Goal: Check status: Check status

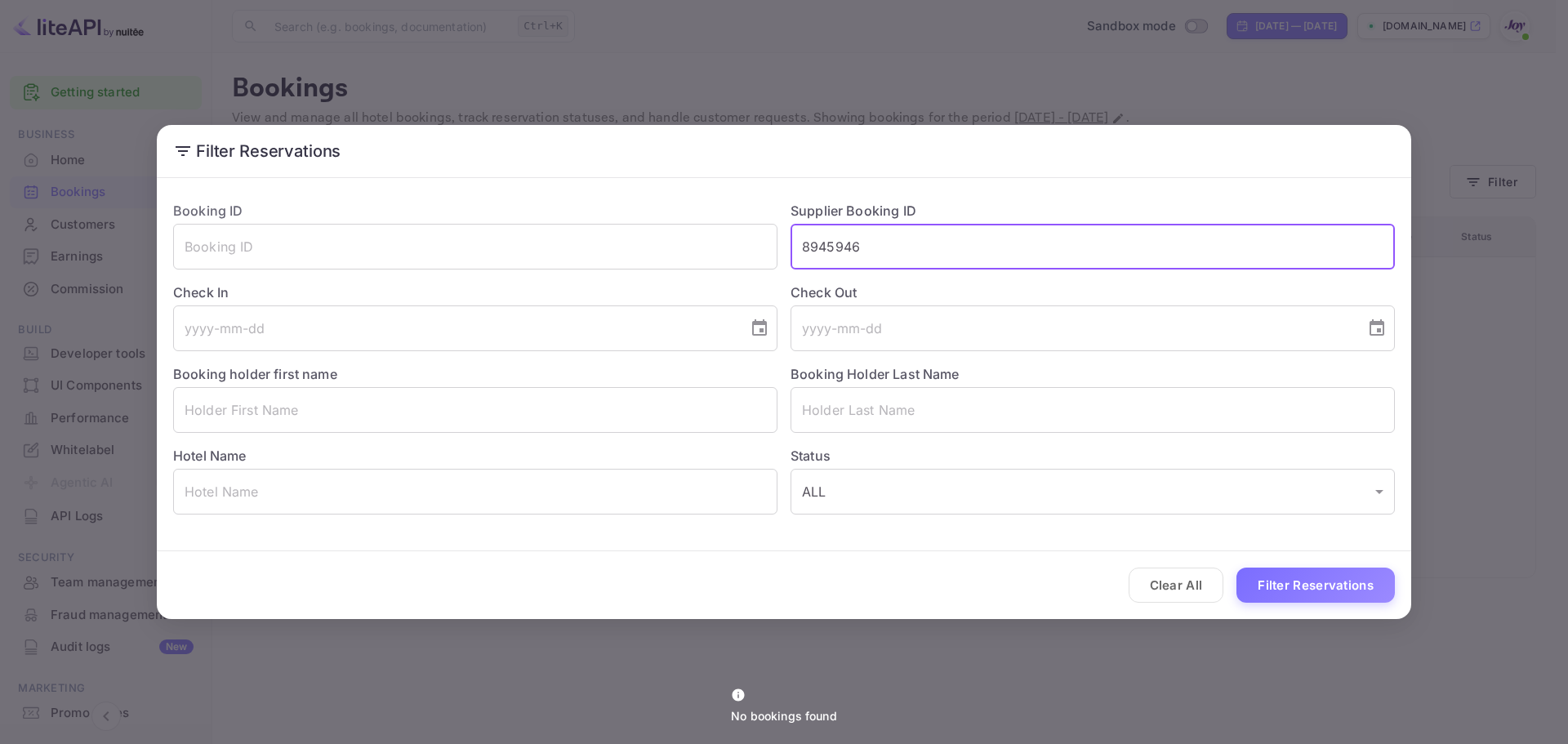
click at [973, 250] on input "8945946" at bounding box center [1092, 247] width 604 height 46
type input "8"
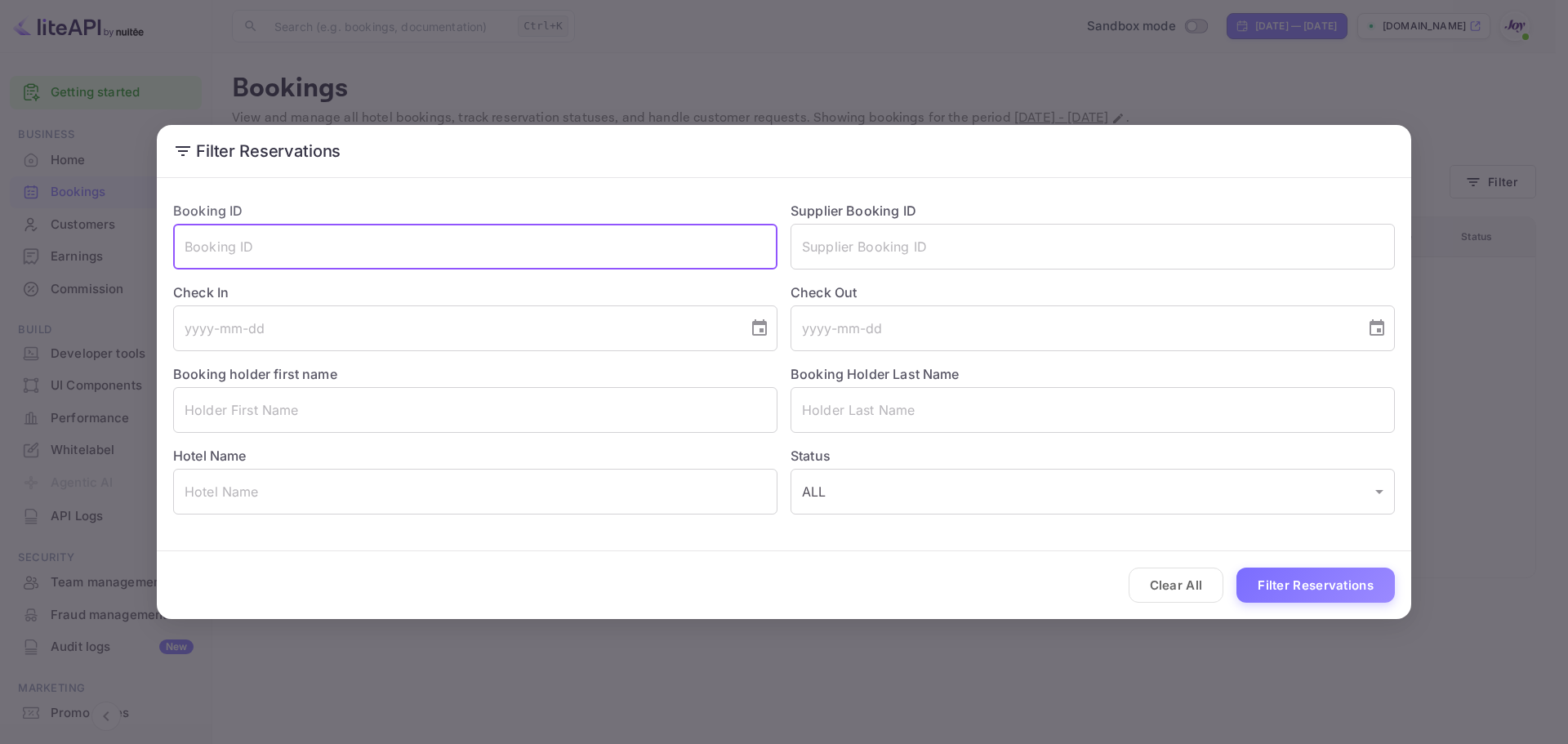
click at [522, 250] on input "text" at bounding box center [474, 247] width 604 height 46
paste input "8945946"
type input "8945946"
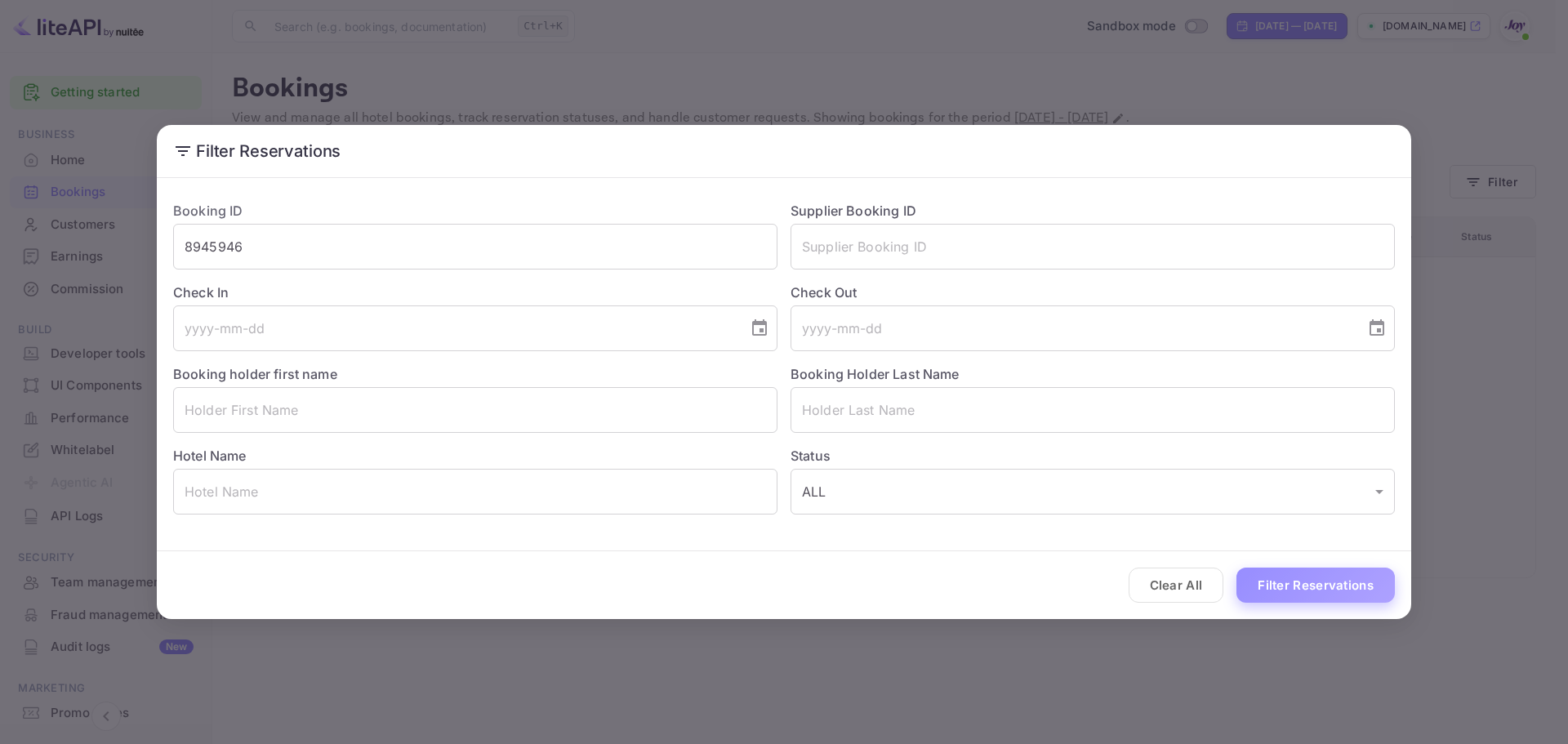
click at [1266, 592] on button "Filter Reservations" at bounding box center [1315, 585] width 158 height 35
click at [1162, 593] on button "Clear All" at bounding box center [1176, 585] width 96 height 35
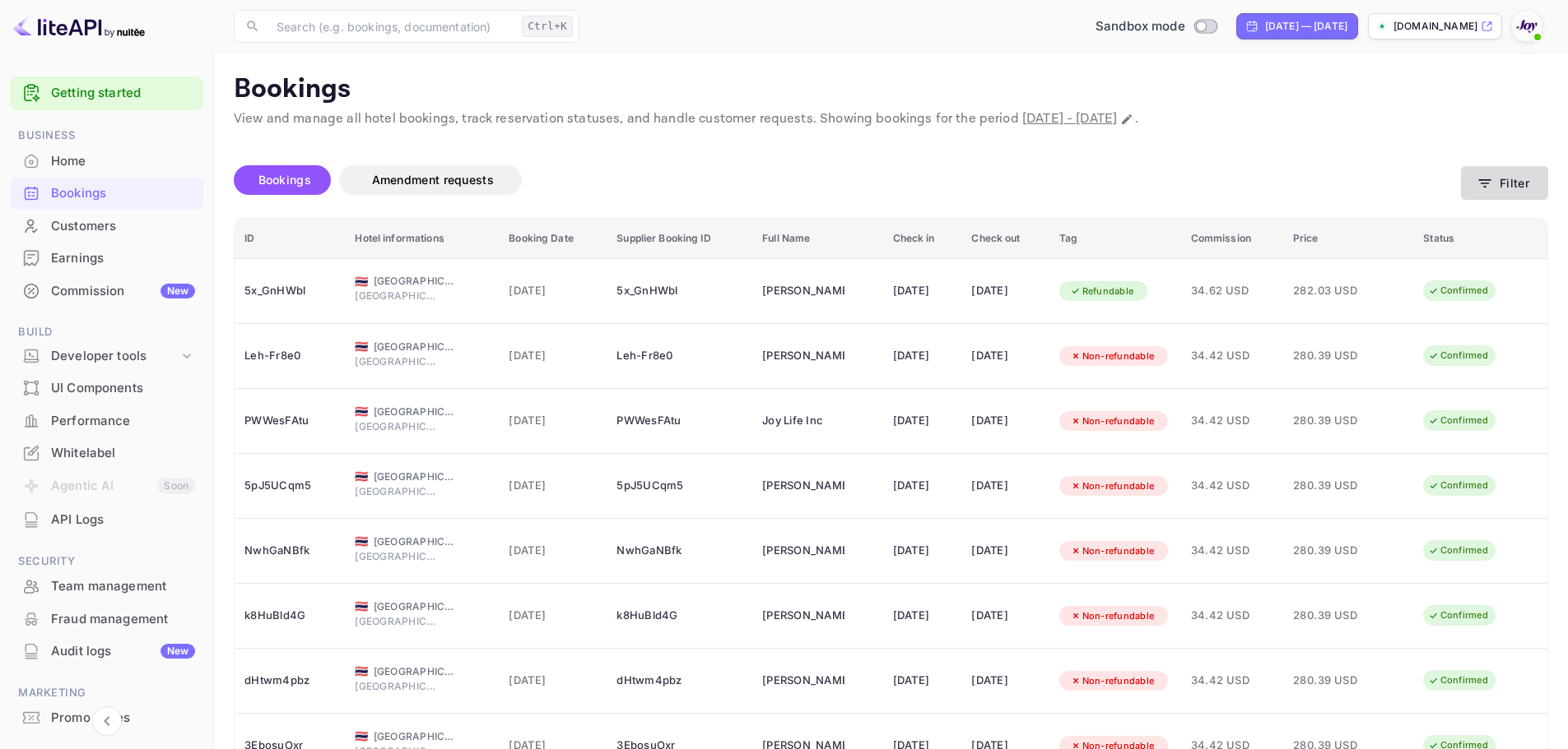
click at [1513, 184] on button "Filter" at bounding box center [1504, 183] width 87 height 34
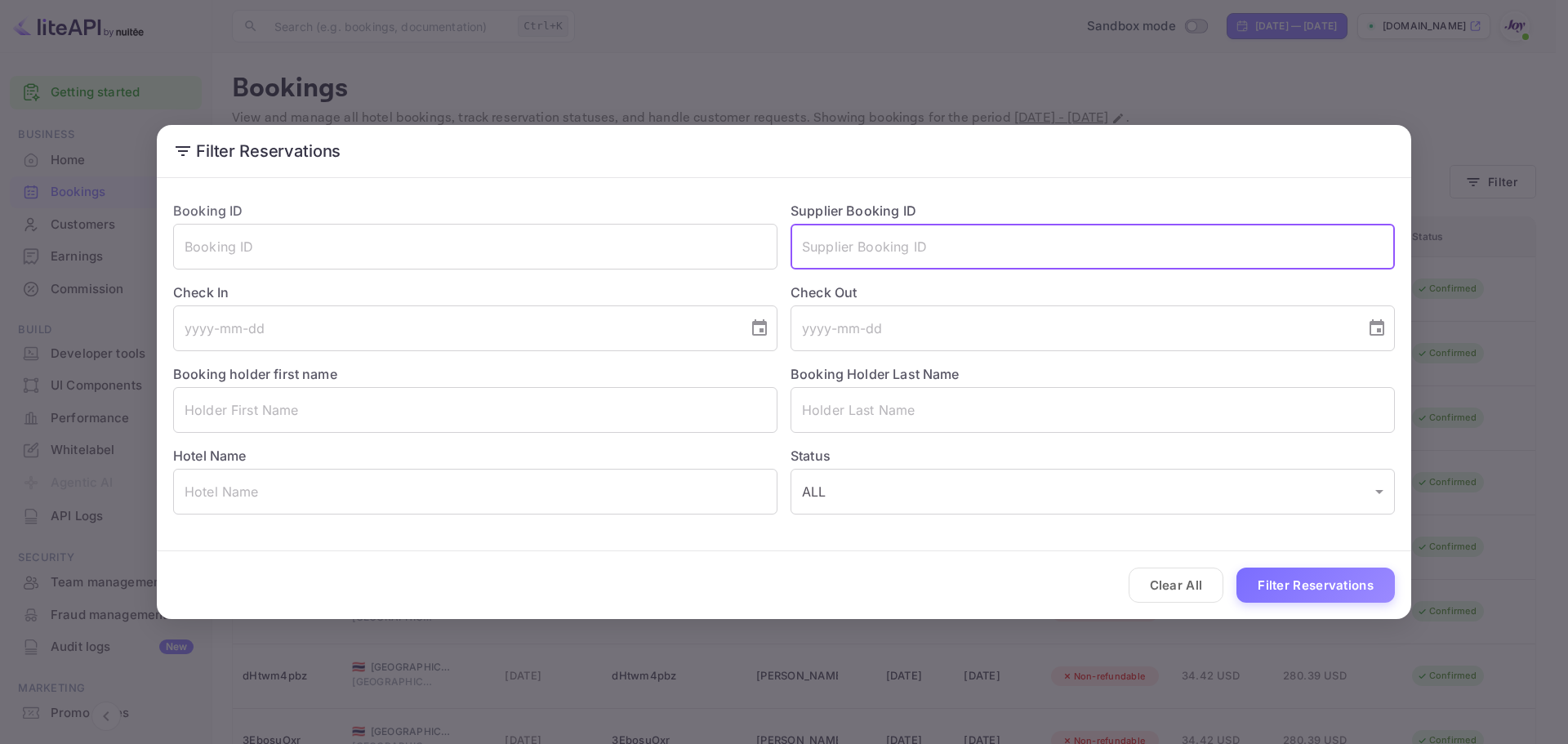
click at [879, 241] on input "text" at bounding box center [1092, 247] width 604 height 46
paste input "8945946"
type input "8945946"
click at [1292, 569] on button "Filter Reservations" at bounding box center [1315, 585] width 158 height 35
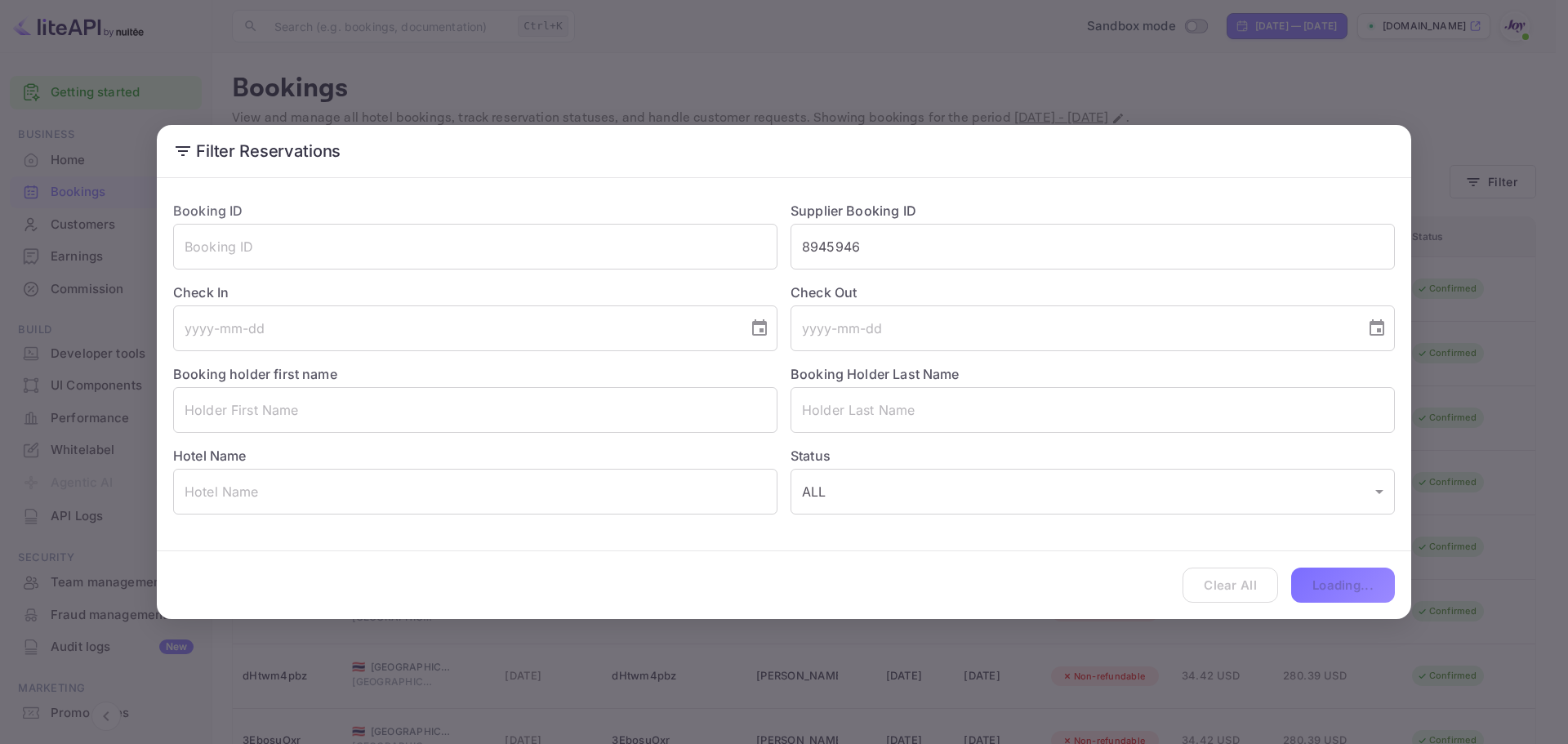
click at [1298, 579] on div "Clear All Loading..." at bounding box center [784, 585] width 1255 height 68
